Goal: Task Accomplishment & Management: Use online tool/utility

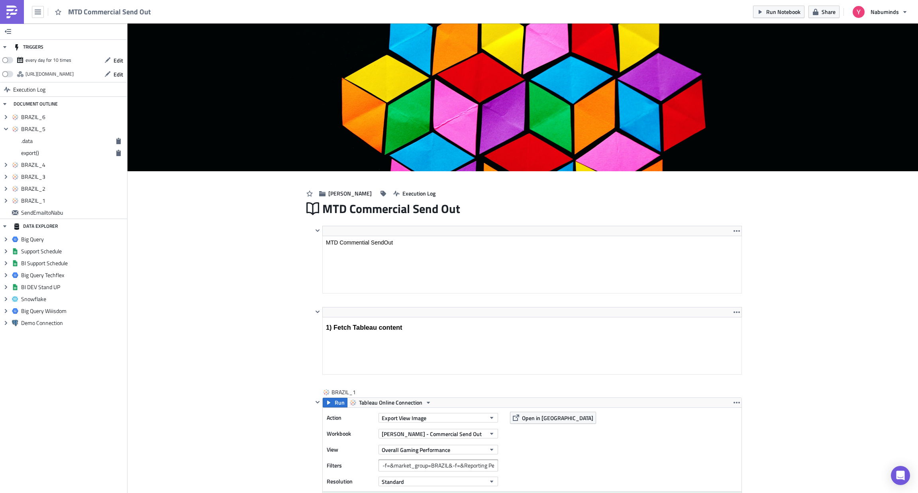
scroll to position [832, 0]
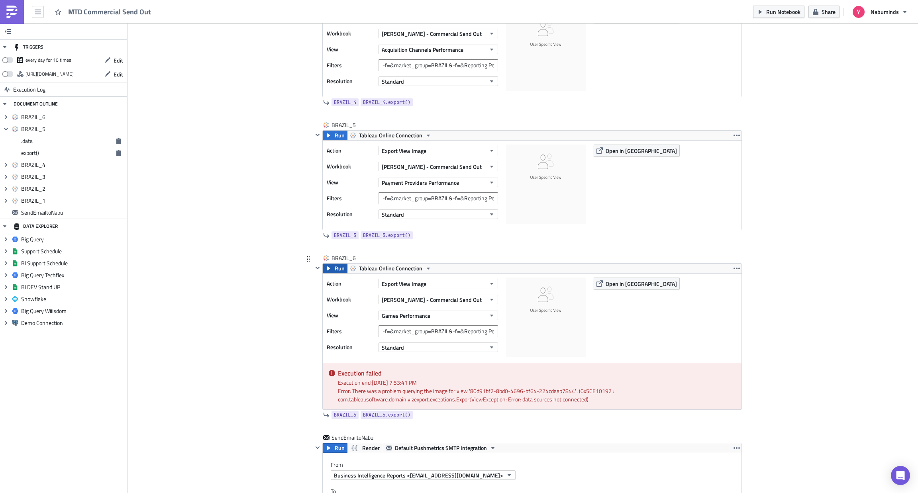
click at [328, 273] on button "Run" at bounding box center [335, 269] width 25 height 10
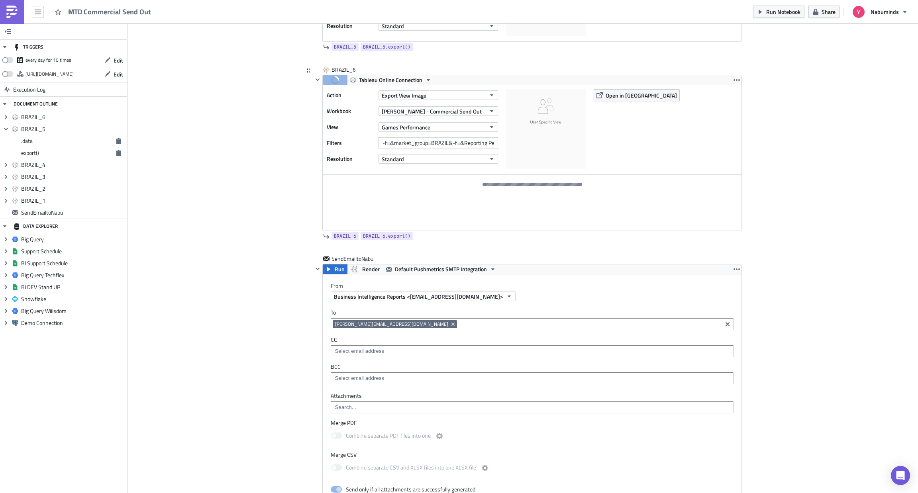
scroll to position [1021, 0]
click at [616, 99] on span "Open in [GEOGRAPHIC_DATA]" at bounding box center [641, 94] width 71 height 8
click at [534, 185] on div at bounding box center [533, 183] width 100 height 3
click at [607, 98] on span "Open in [GEOGRAPHIC_DATA]" at bounding box center [641, 94] width 71 height 8
click at [618, 96] on span "Open in [GEOGRAPHIC_DATA]" at bounding box center [641, 94] width 71 height 8
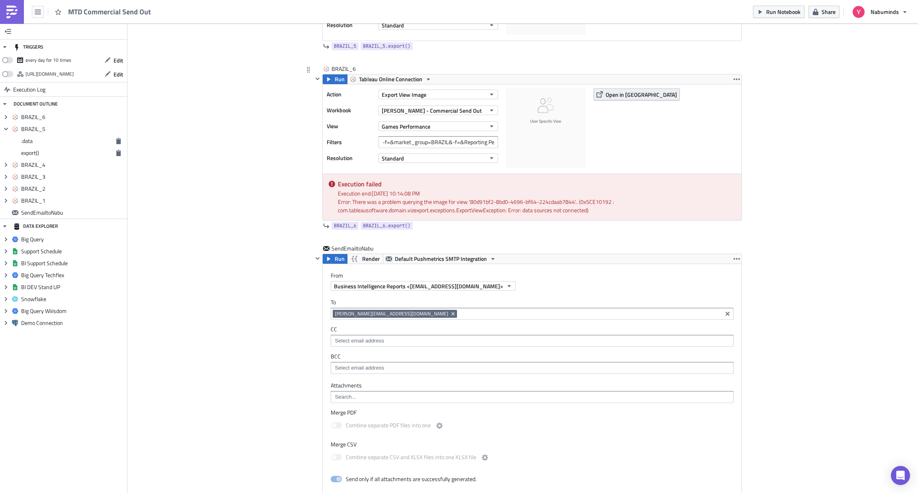
click at [612, 96] on span "Open in [GEOGRAPHIC_DATA]" at bounding box center [641, 94] width 71 height 8
click at [330, 84] on button "Run" at bounding box center [335, 80] width 25 height 10
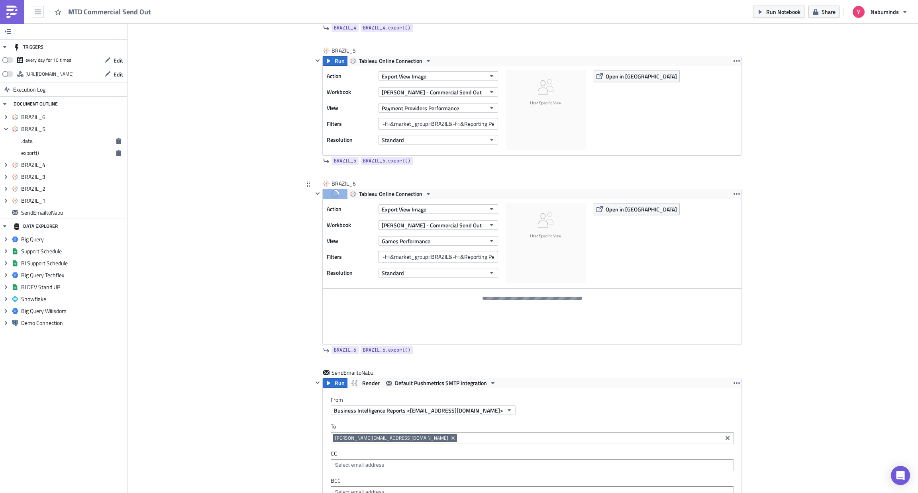
scroll to position [903, 0]
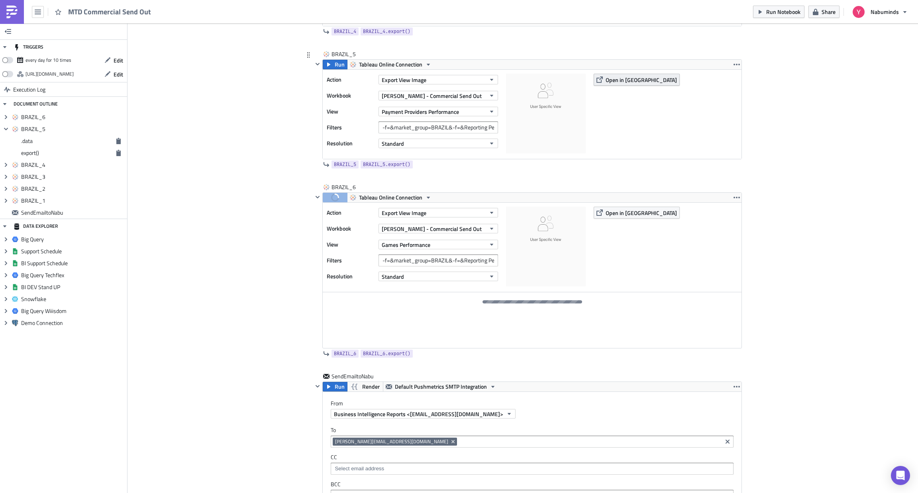
click at [606, 82] on span "Open in [GEOGRAPHIC_DATA]" at bounding box center [641, 80] width 71 height 8
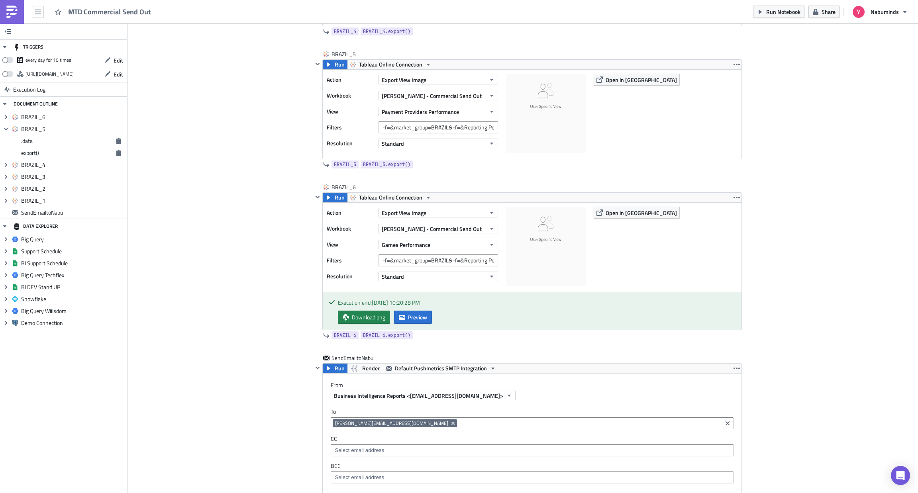
click at [409, 322] on span "Preview" at bounding box center [417, 317] width 19 height 8
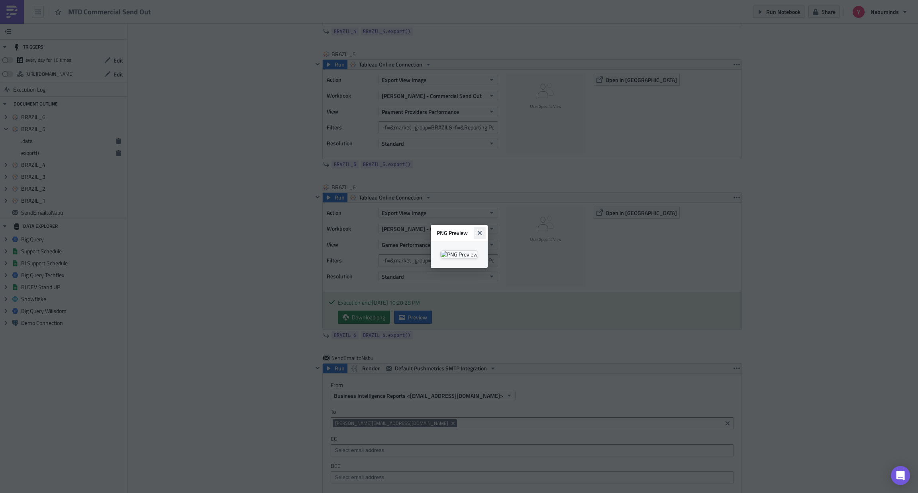
click at [481, 231] on icon "Close" at bounding box center [479, 233] width 4 height 4
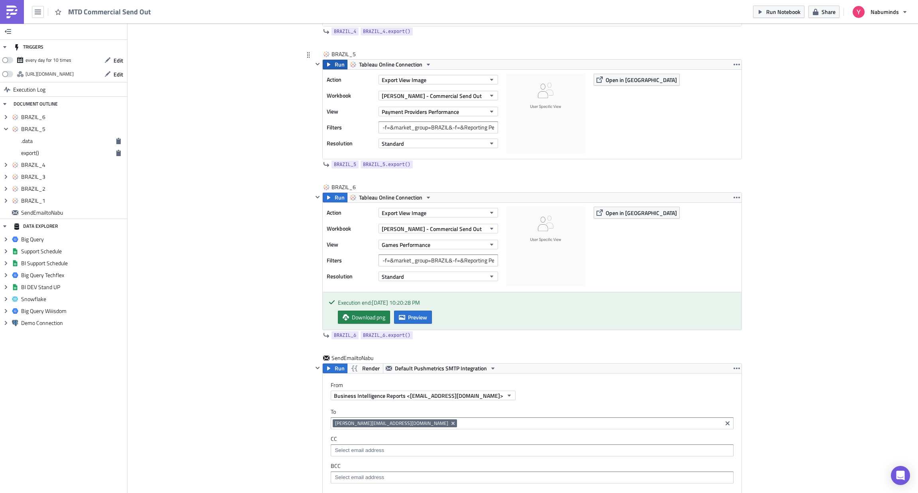
click at [330, 65] on button "Run" at bounding box center [335, 65] width 25 height 10
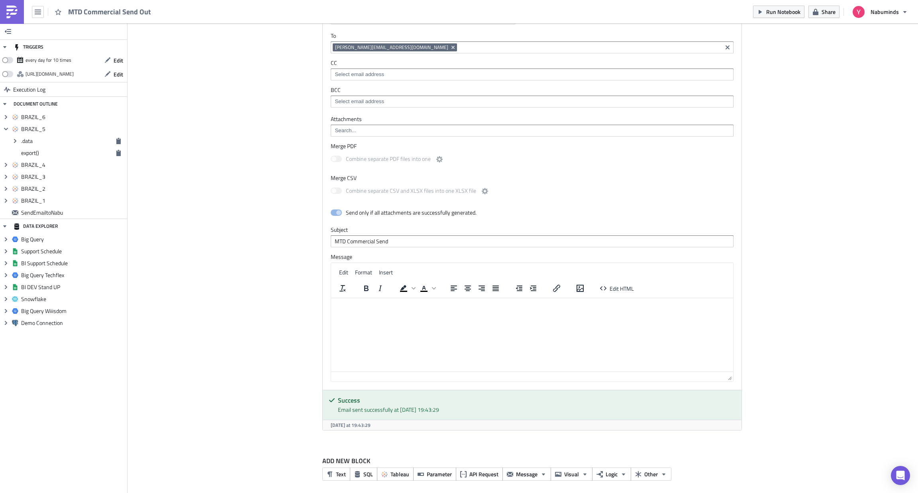
scroll to position [1326, 0]
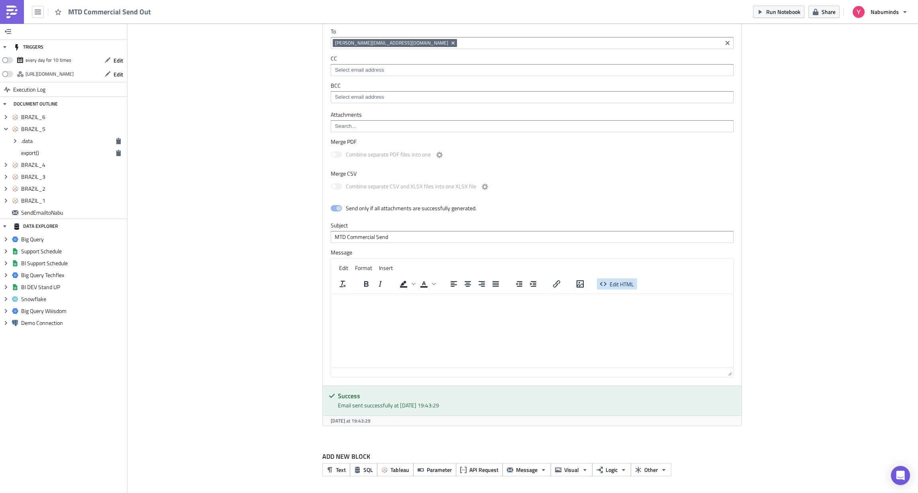
click at [612, 285] on span "Edit HTML" at bounding box center [622, 284] width 24 height 8
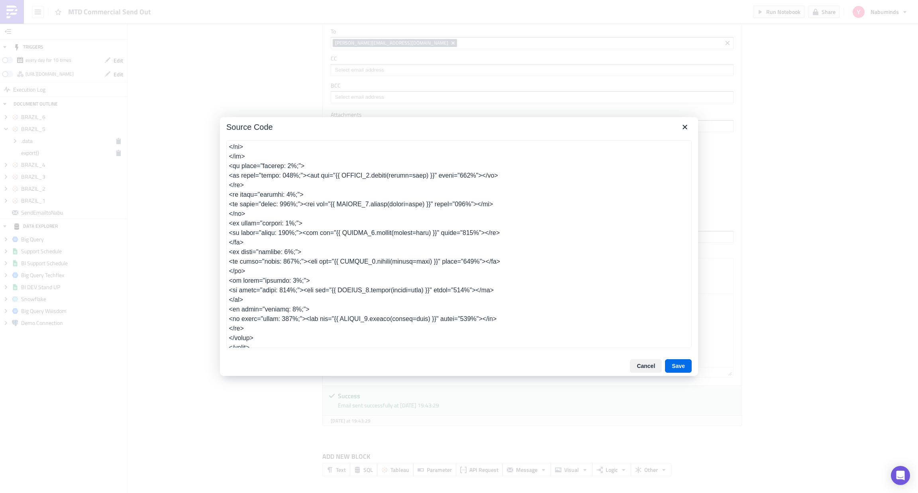
scroll to position [401, 0]
click at [649, 369] on button "Cancel" at bounding box center [646, 366] width 32 height 14
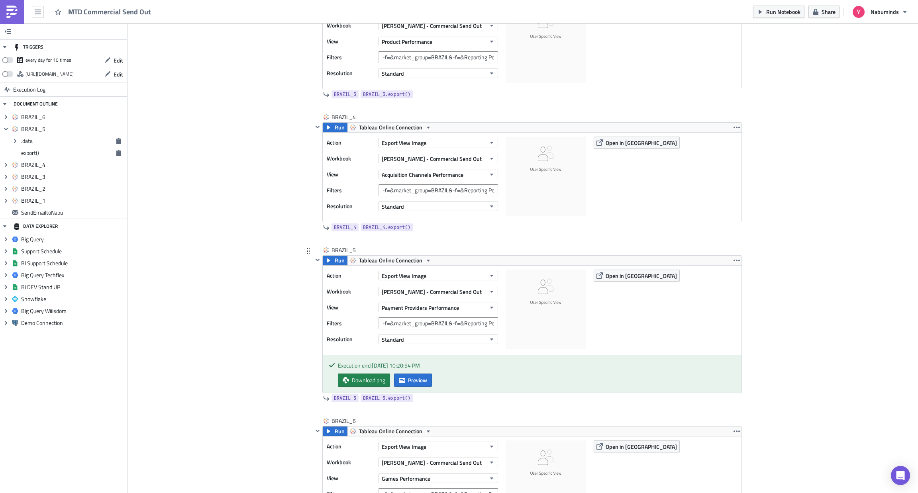
scroll to position [704, 0]
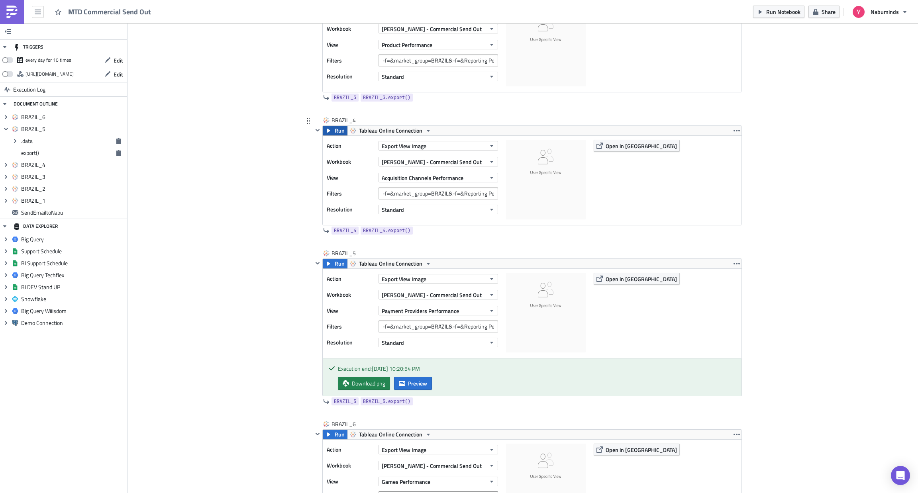
click at [335, 135] on span "Run" at bounding box center [340, 131] width 10 height 10
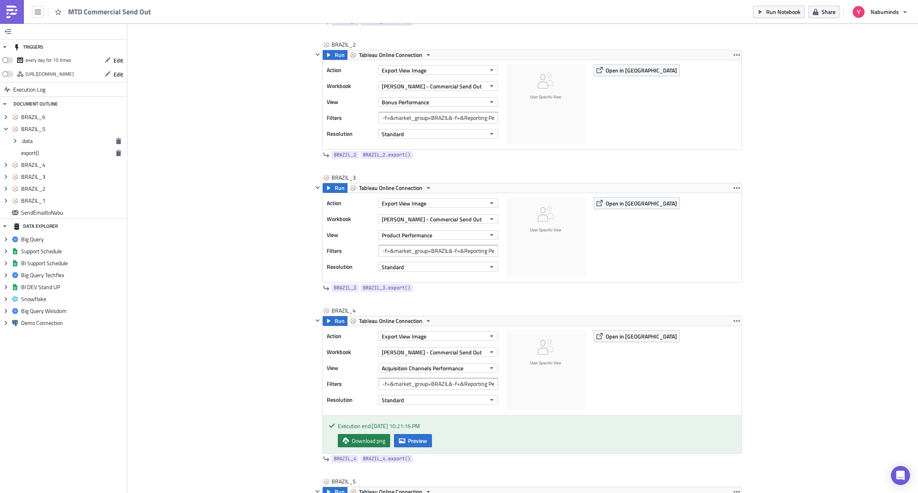
scroll to position [508, 0]
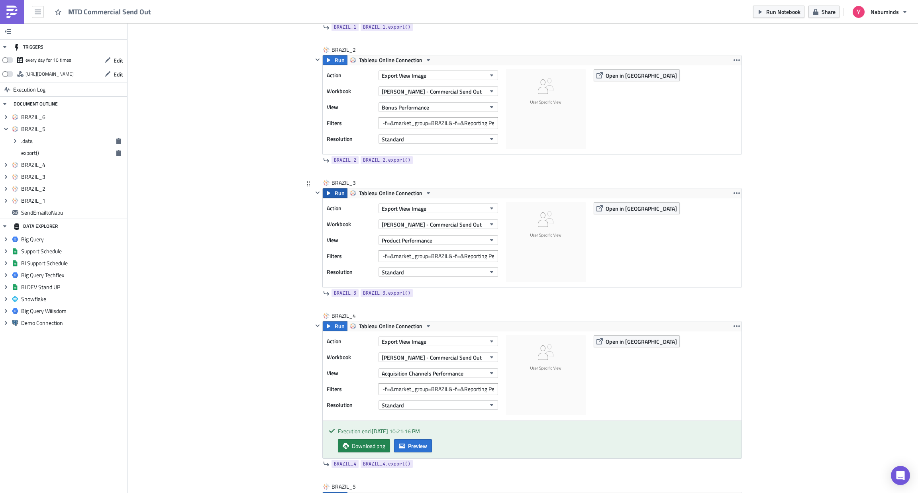
click at [335, 195] on span "Run" at bounding box center [340, 193] width 10 height 10
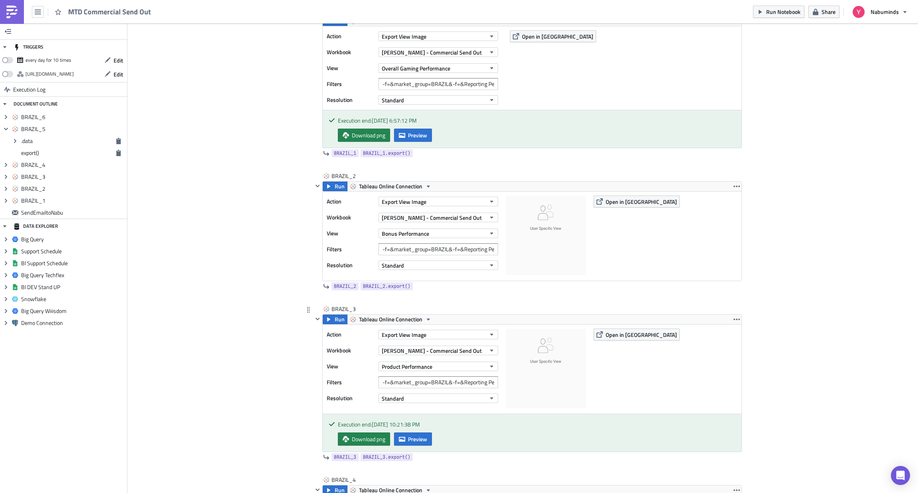
scroll to position [345, 0]
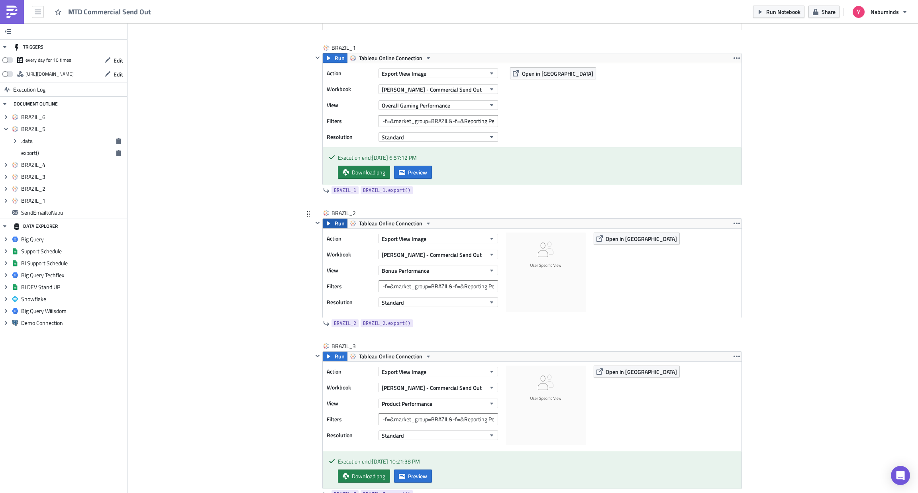
click at [335, 226] on span "Run" at bounding box center [340, 224] width 10 height 10
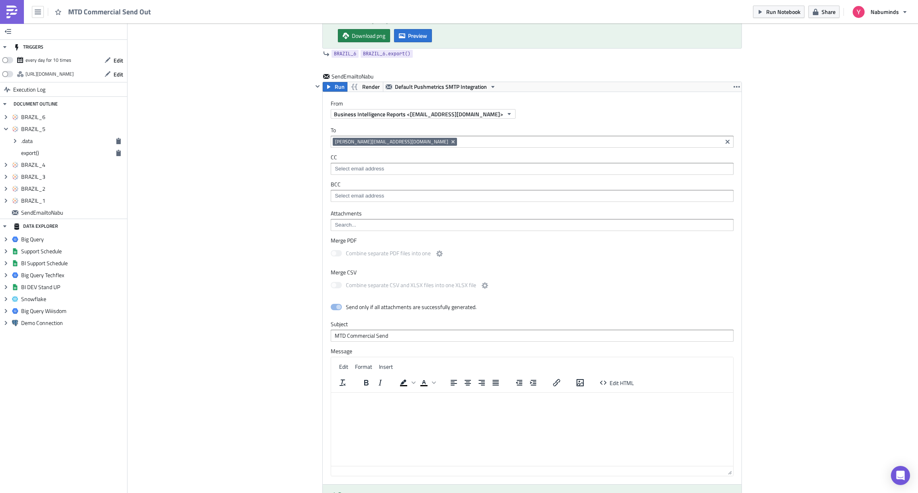
scroll to position [1336, 0]
click at [335, 92] on span "Run" at bounding box center [340, 87] width 10 height 10
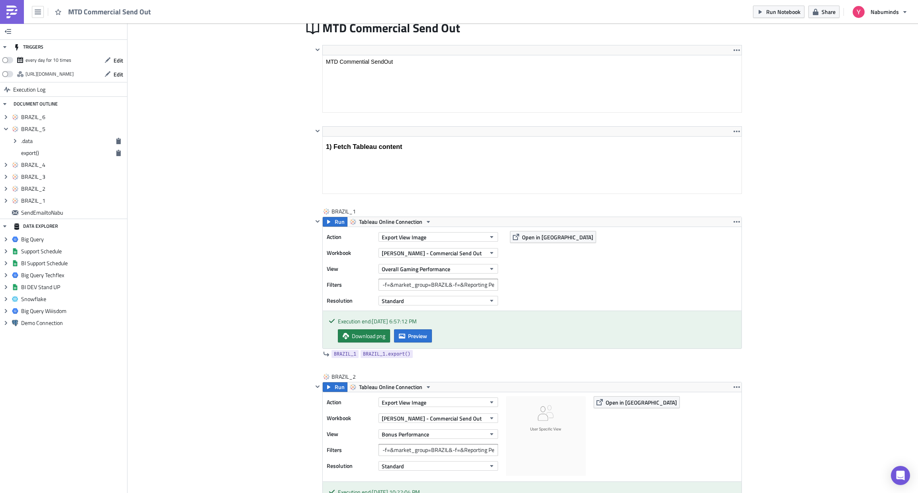
scroll to position [0, 0]
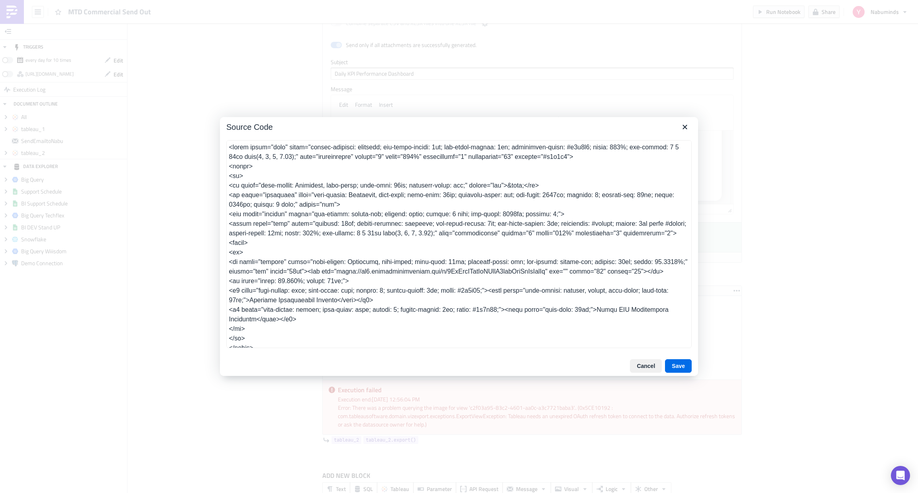
scroll to position [730, 0]
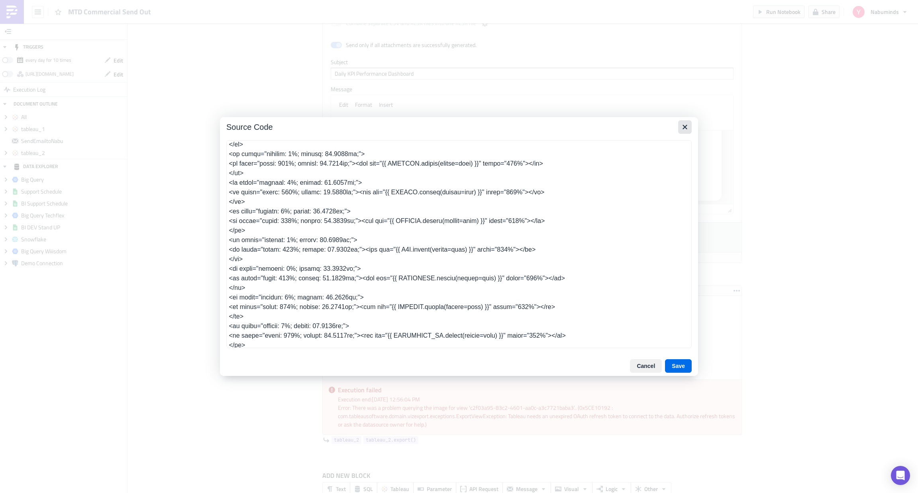
click at [684, 128] on icon "Close" at bounding box center [685, 127] width 4 height 4
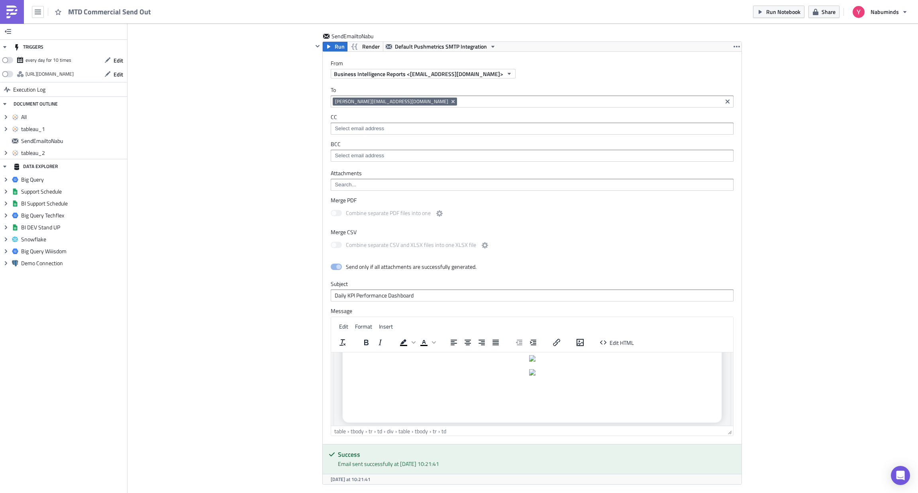
scroll to position [0, 0]
